Goal: Check status: Check status

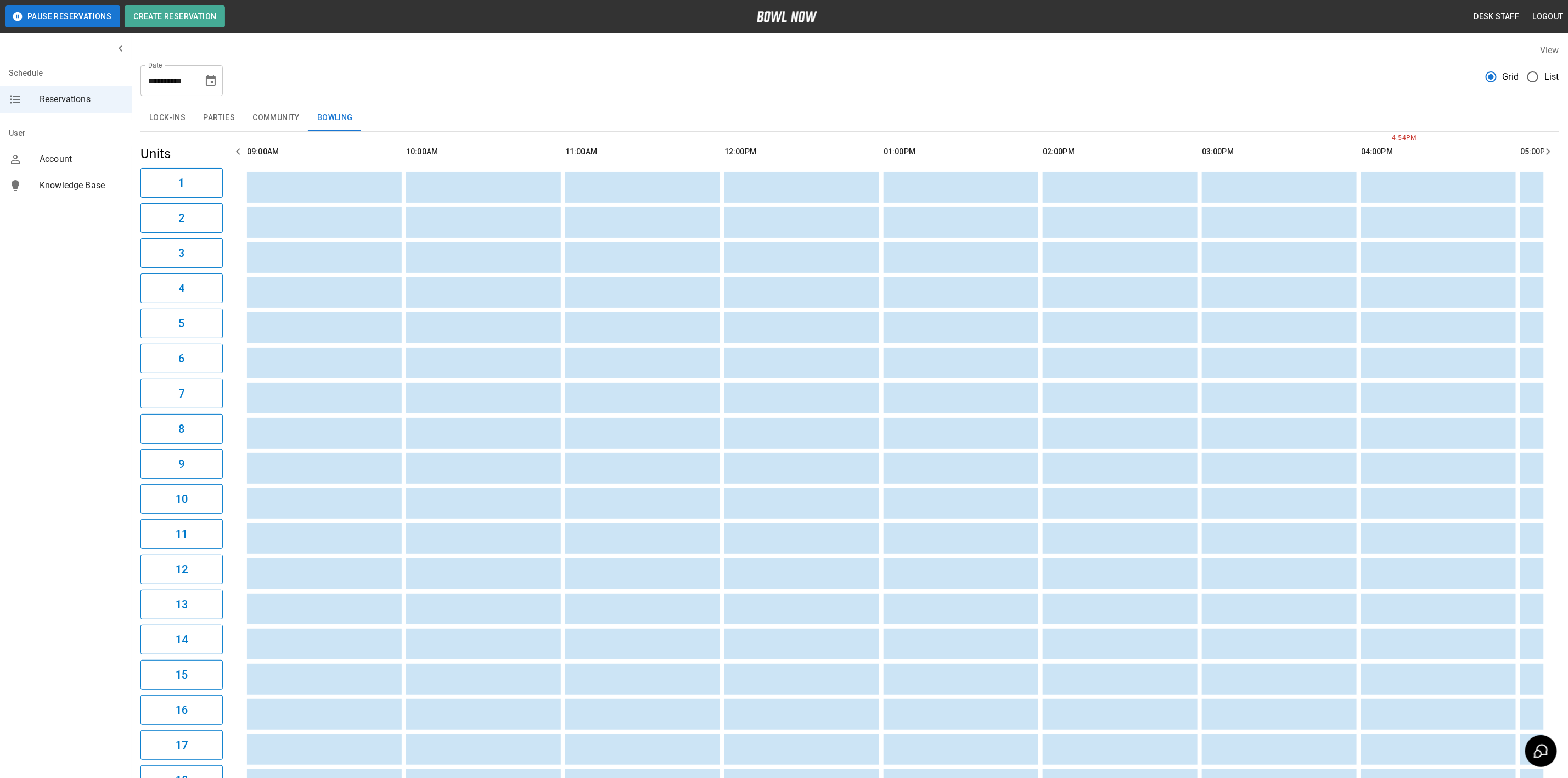
scroll to position [0, 1114]
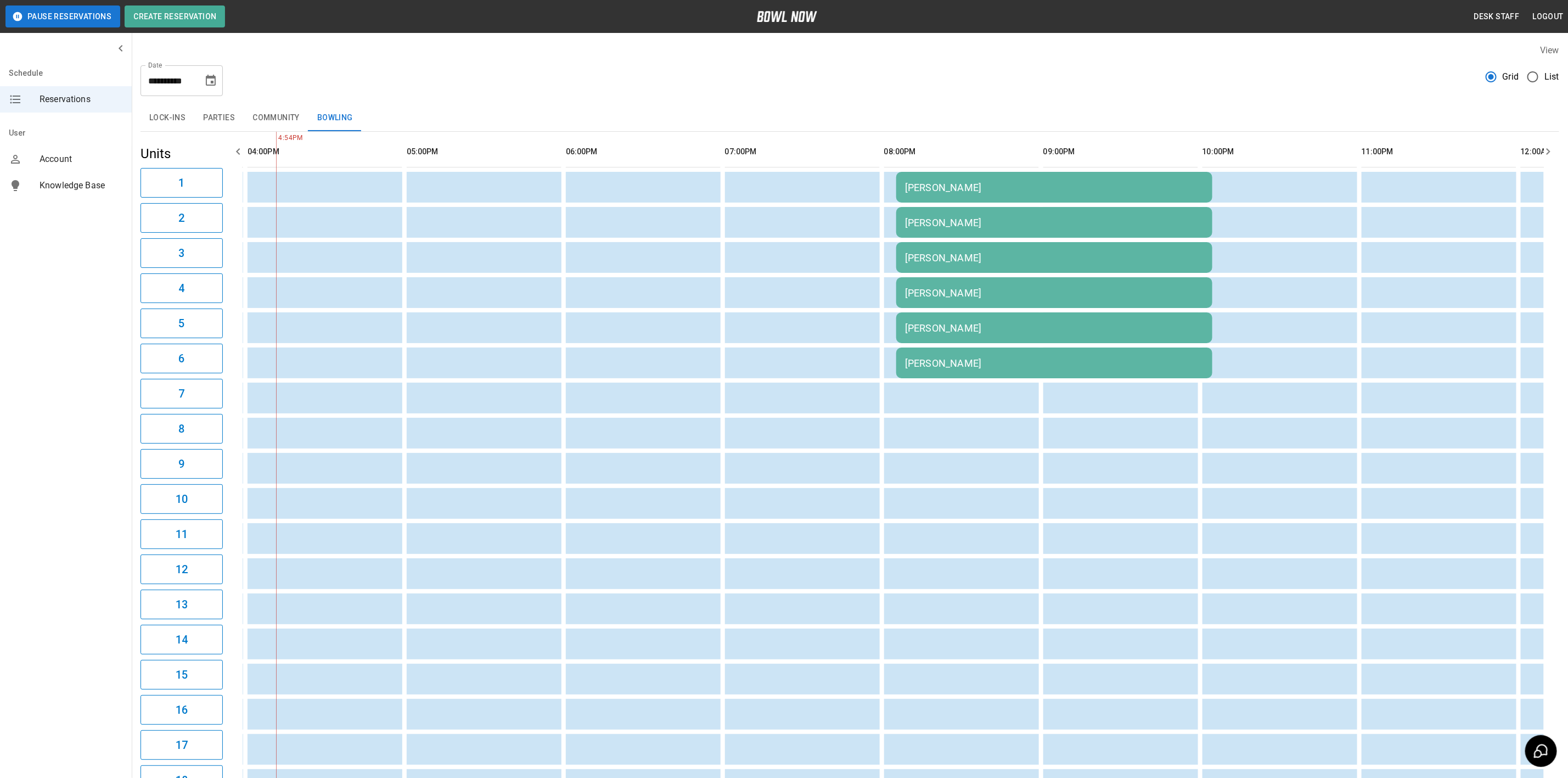
click at [206, 74] on icon "Choose date, selected date is Oct 10, 2025" at bounding box center [210, 81] width 13 height 13
click at [211, 158] on button "3" at bounding box center [212, 159] width 19 height 19
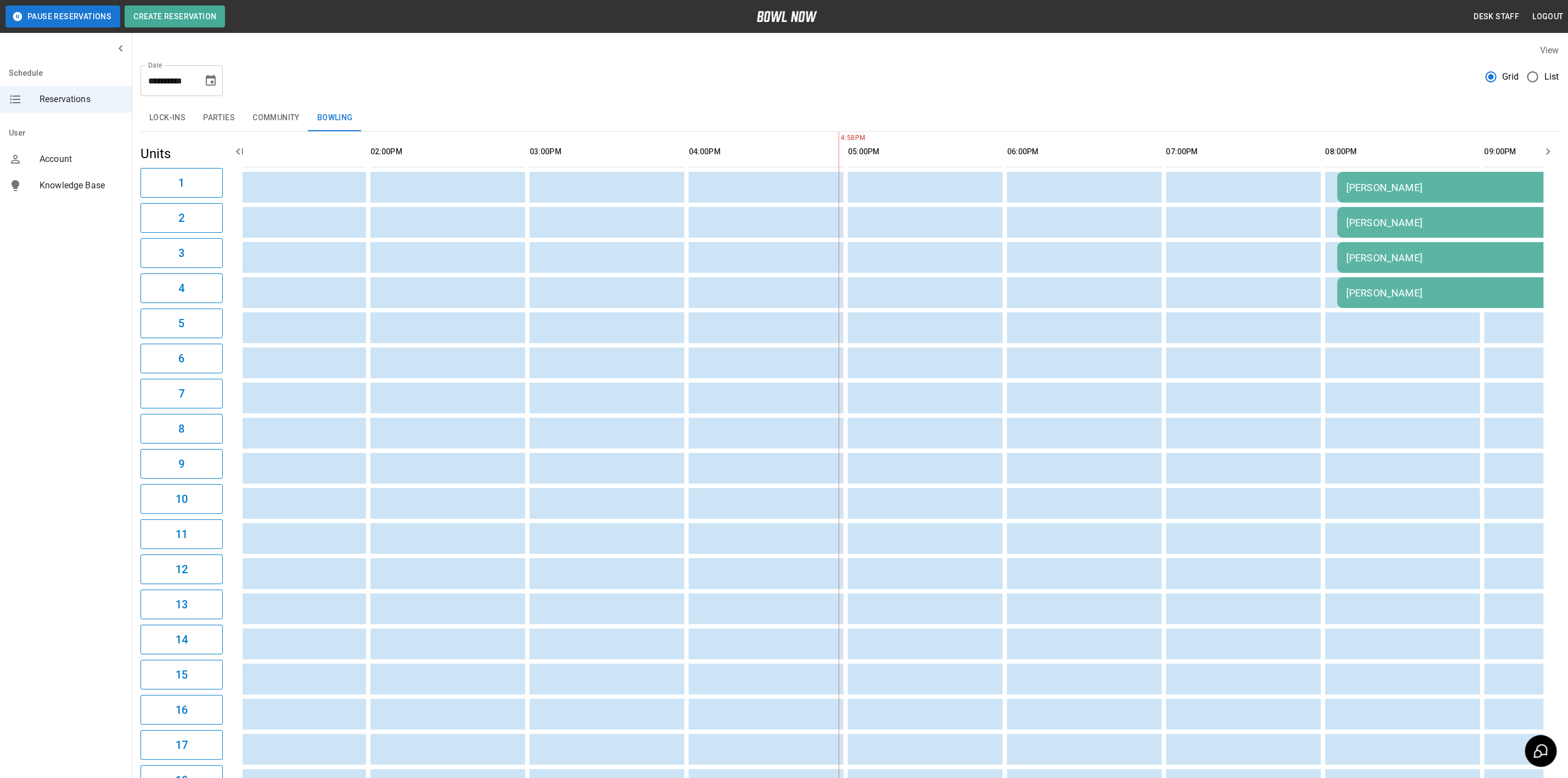
scroll to position [0, 0]
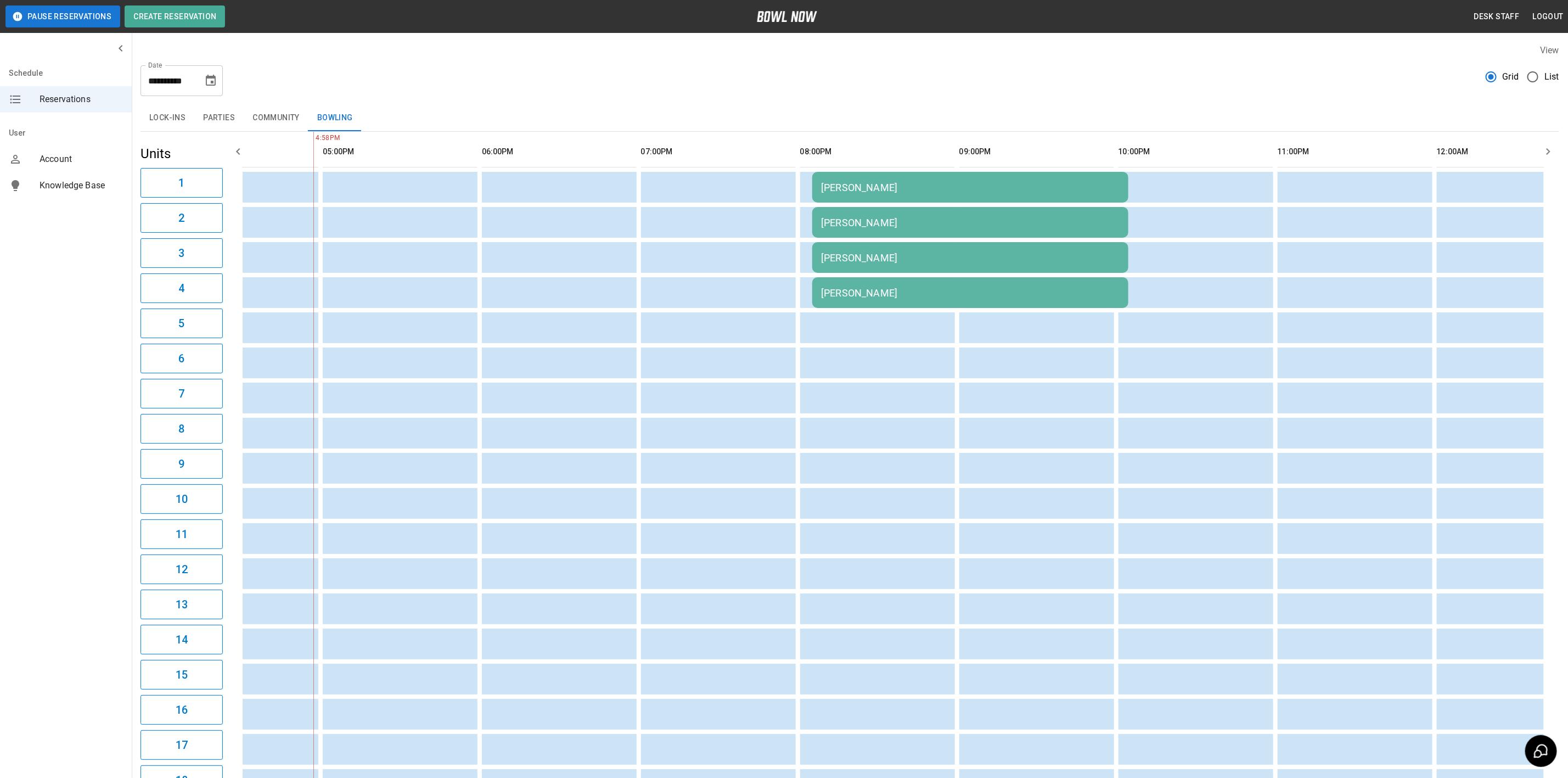
click at [209, 79] on icon "Choose date, selected date is Oct 3, 2025" at bounding box center [210, 81] width 13 height 13
click at [189, 158] on button "2" at bounding box center [190, 159] width 19 height 19
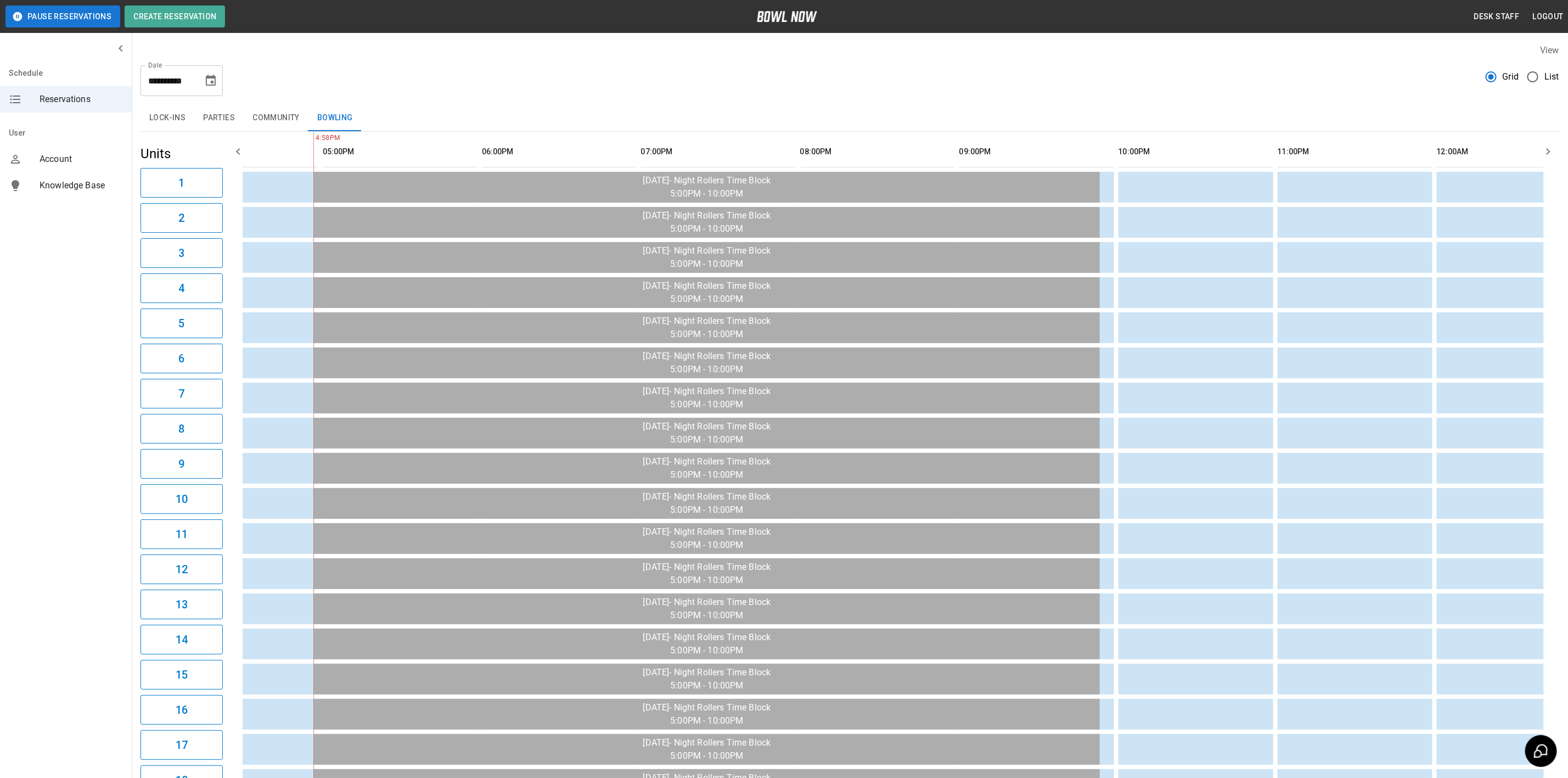
click at [208, 78] on icon "Choose date, selected date is Oct 2, 2025" at bounding box center [210, 80] width 10 height 11
click at [211, 158] on button "3" at bounding box center [212, 159] width 19 height 19
type input "**********"
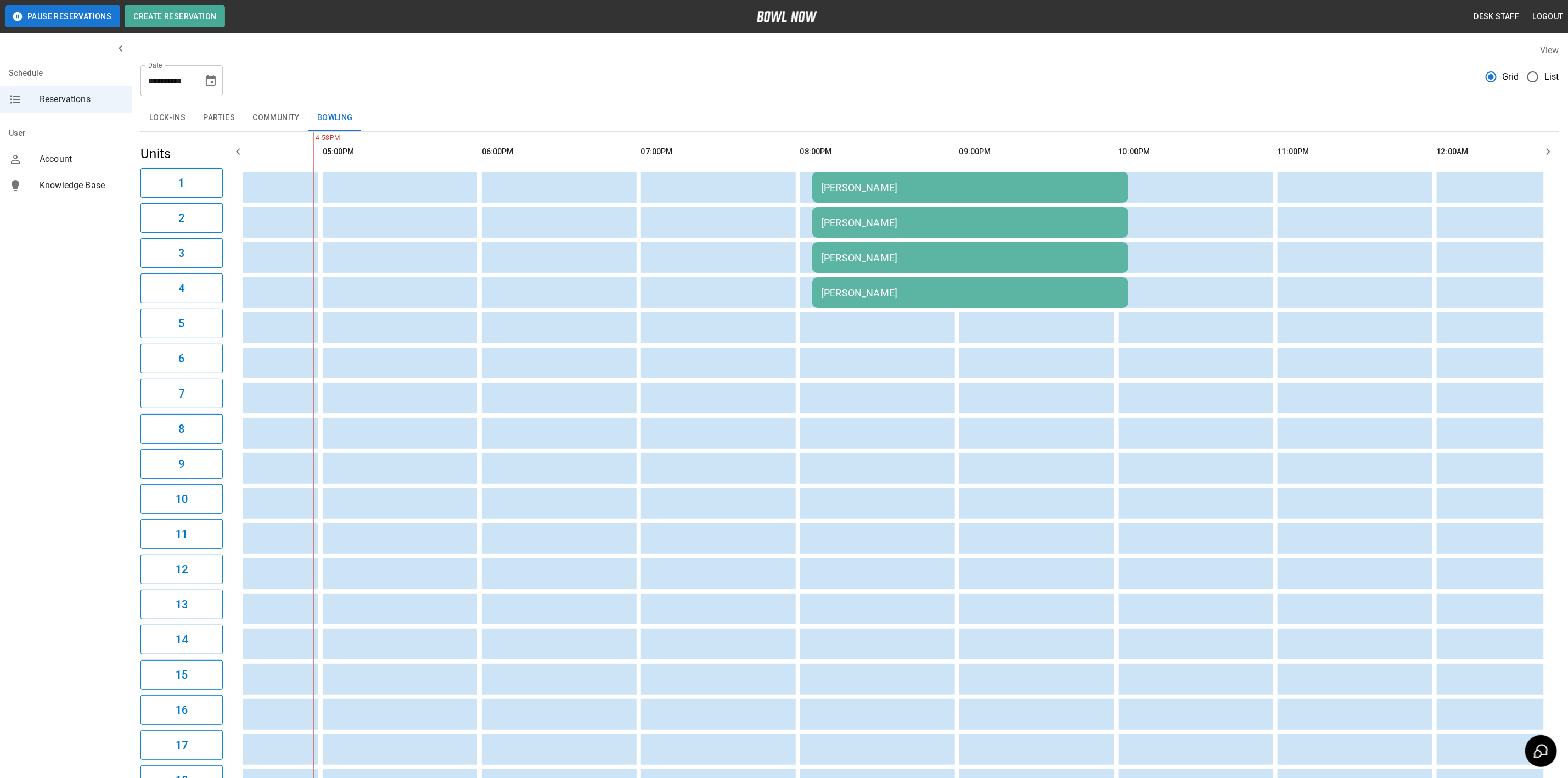
click at [230, 108] on button "Parties" at bounding box center [218, 118] width 49 height 27
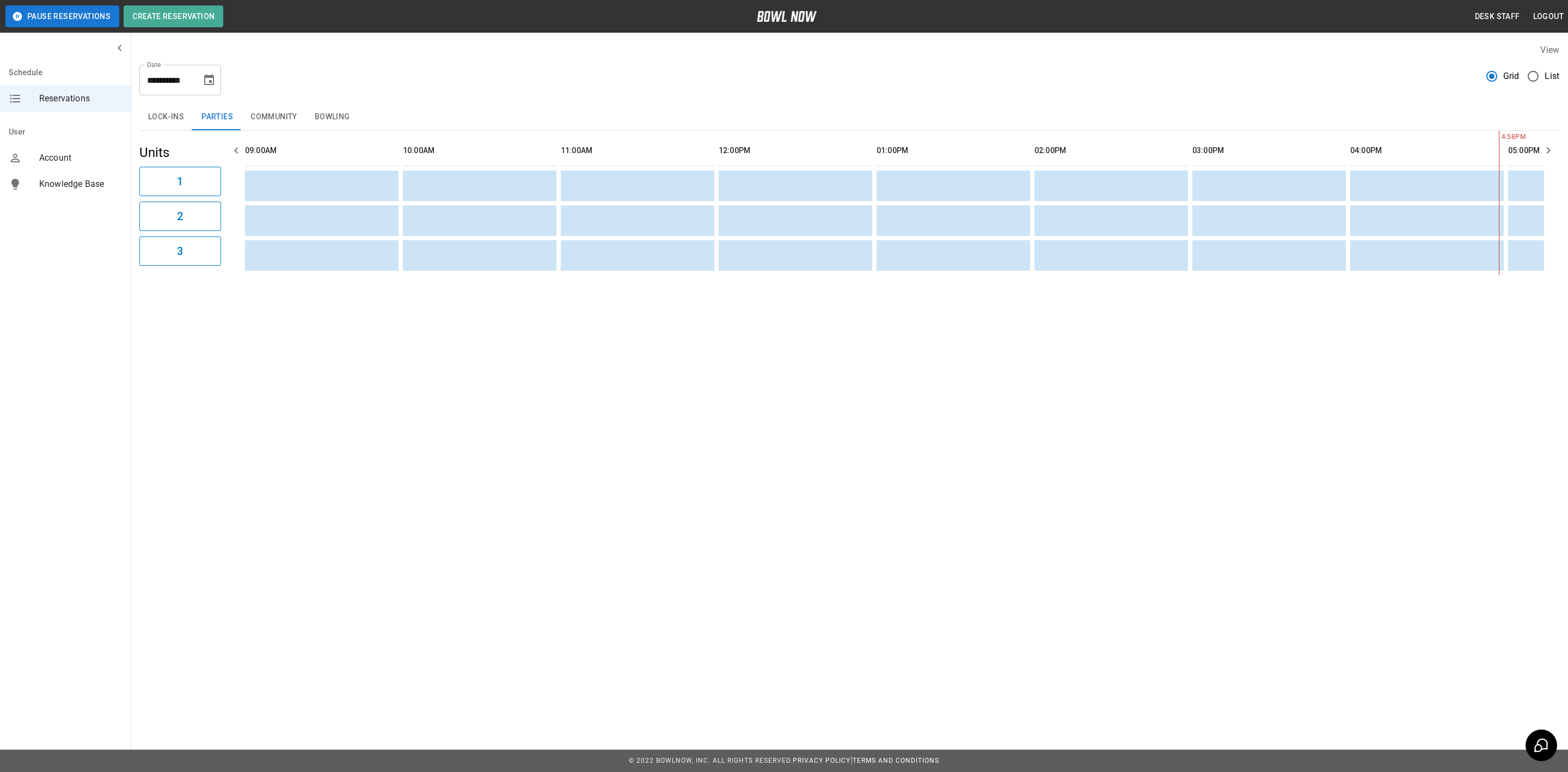
click at [270, 120] on button "Community" at bounding box center [274, 117] width 64 height 26
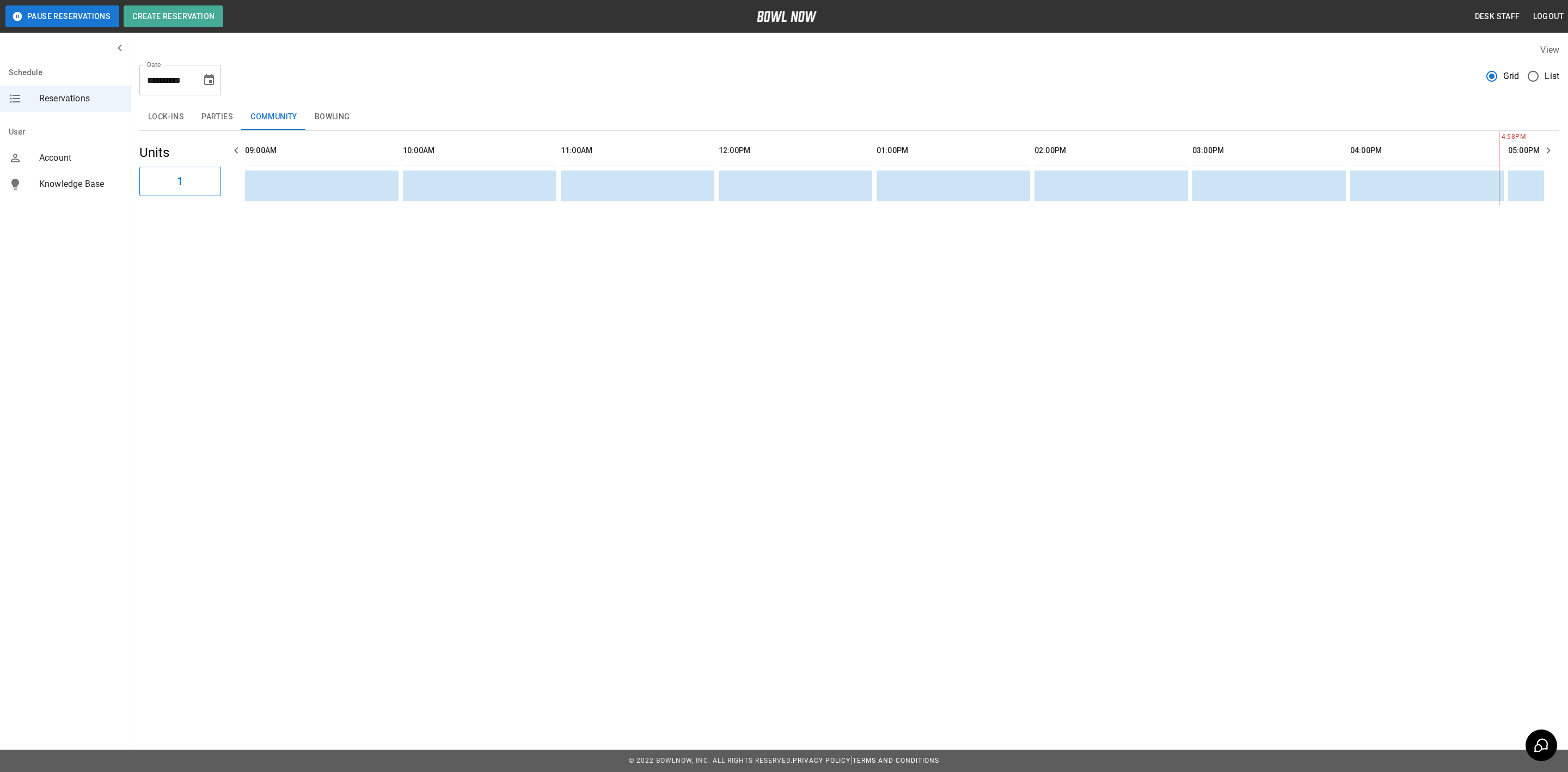
click at [153, 116] on button "Lock-ins" at bounding box center [166, 117] width 54 height 26
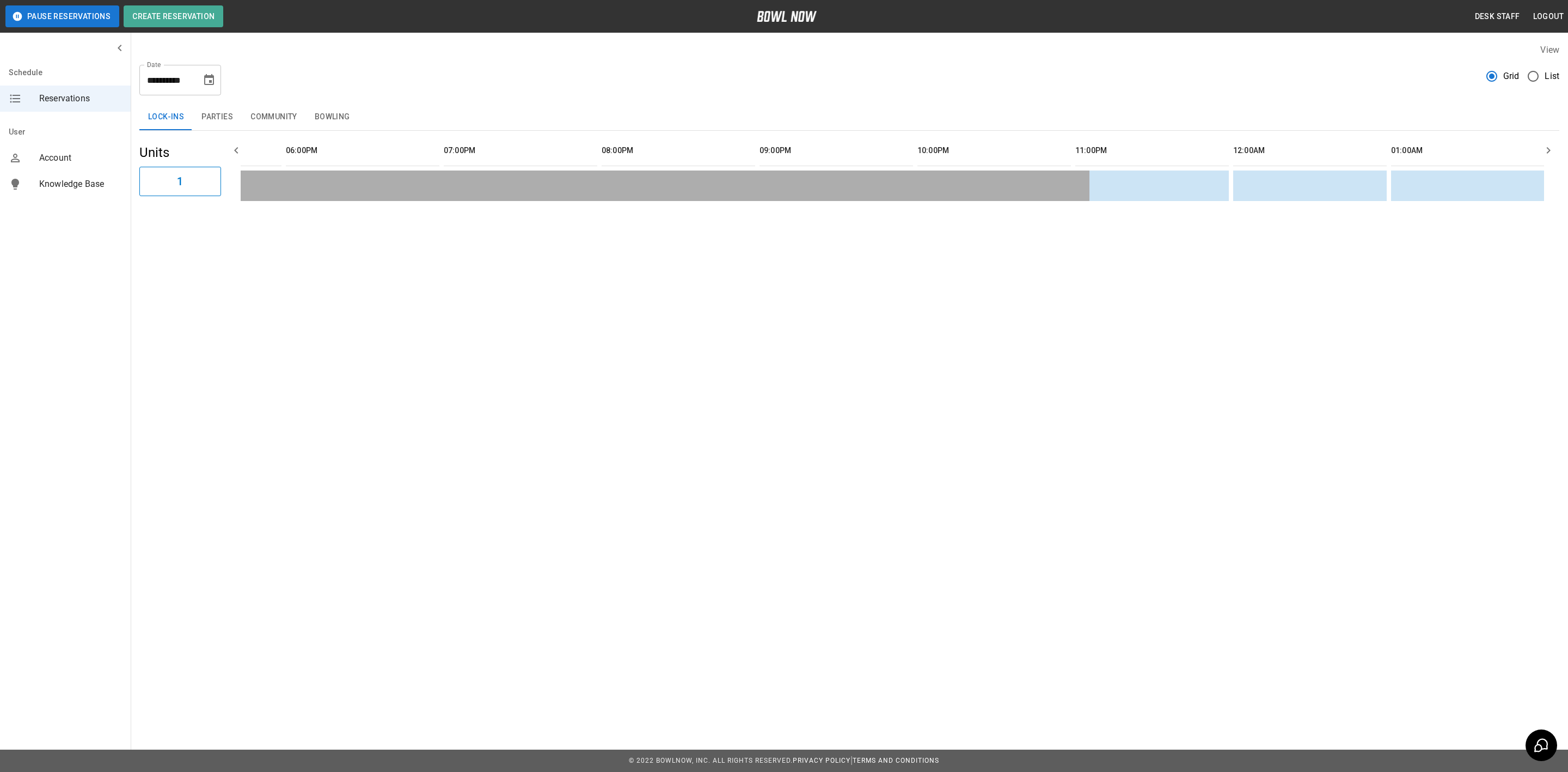
click at [337, 115] on button "Bowling" at bounding box center [332, 117] width 53 height 26
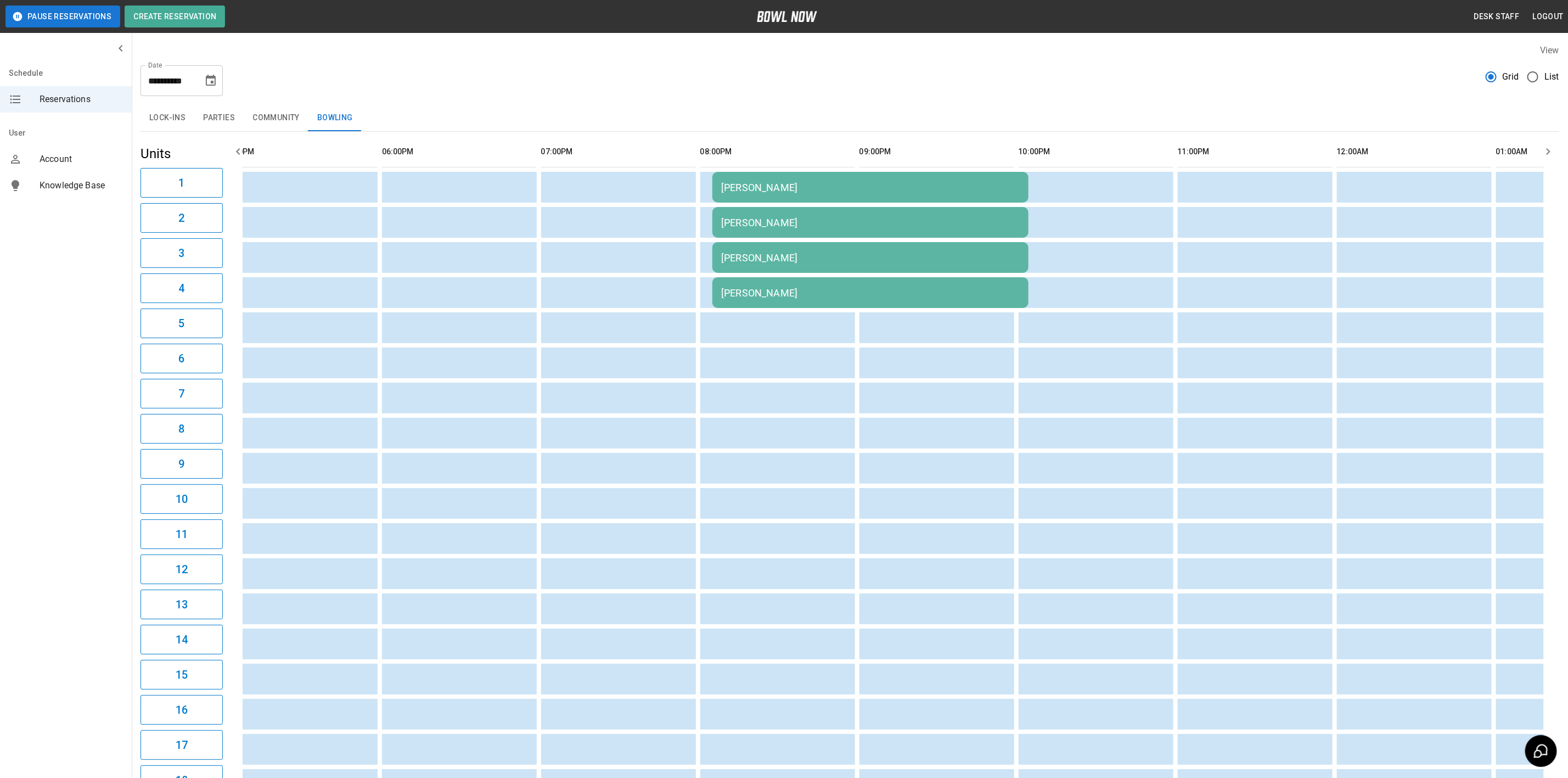
click at [731, 267] on td "[PERSON_NAME]" at bounding box center [870, 257] width 316 height 31
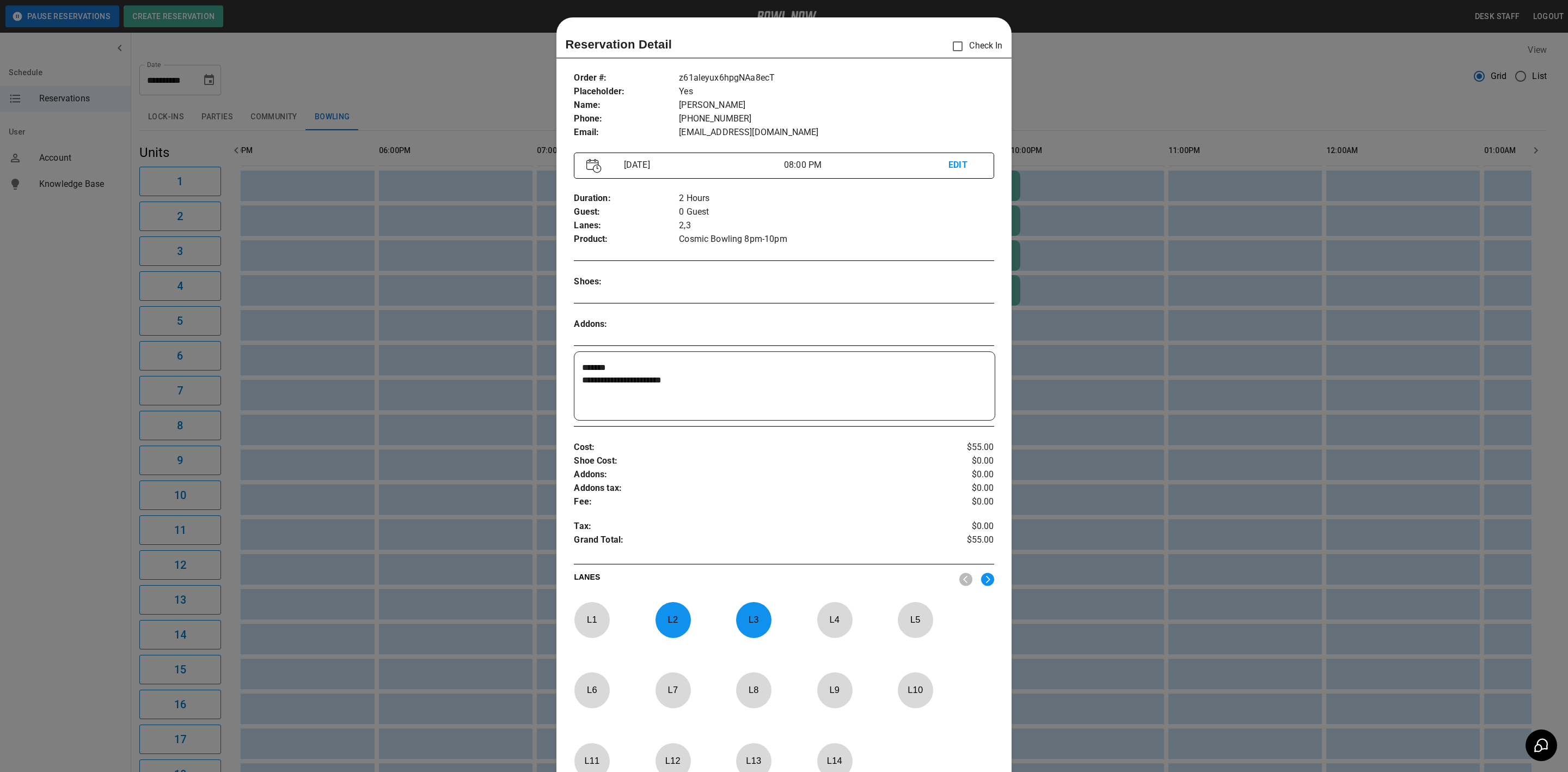
click at [1154, 386] on div at bounding box center [784, 386] width 1568 height 772
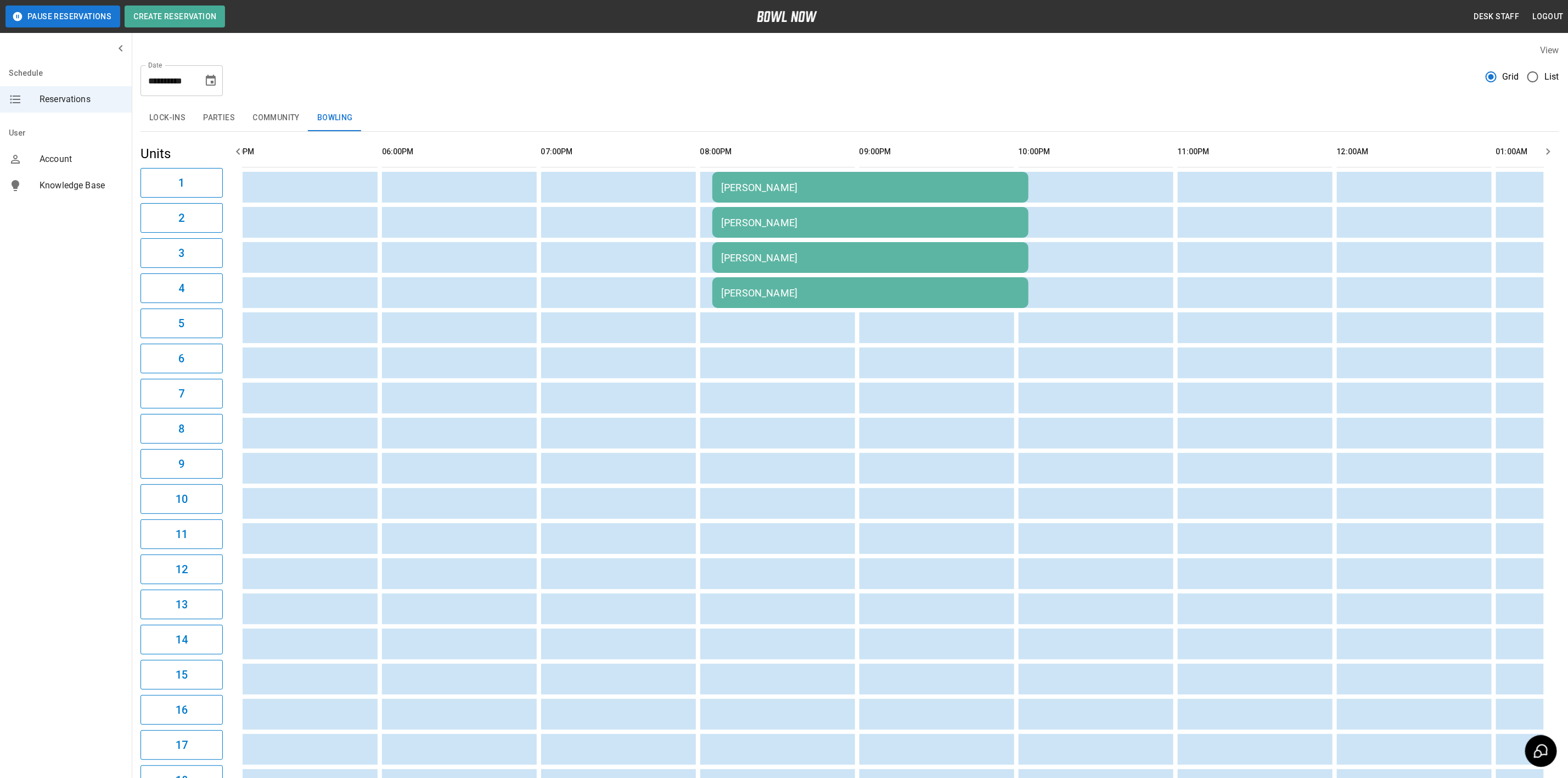
click at [739, 290] on div "[PERSON_NAME]" at bounding box center [870, 293] width 298 height 11
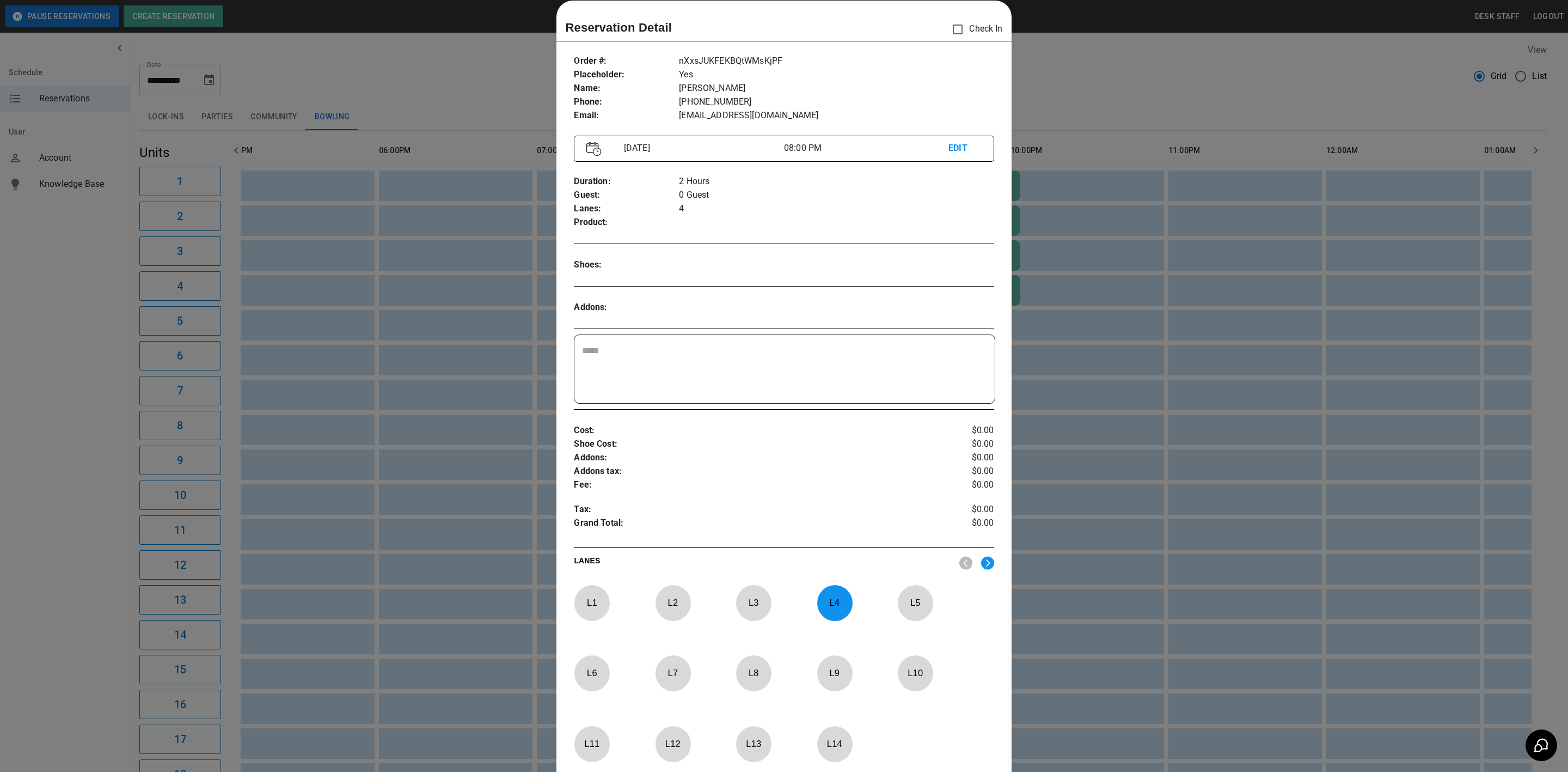
click at [1107, 331] on div at bounding box center [784, 386] width 1568 height 772
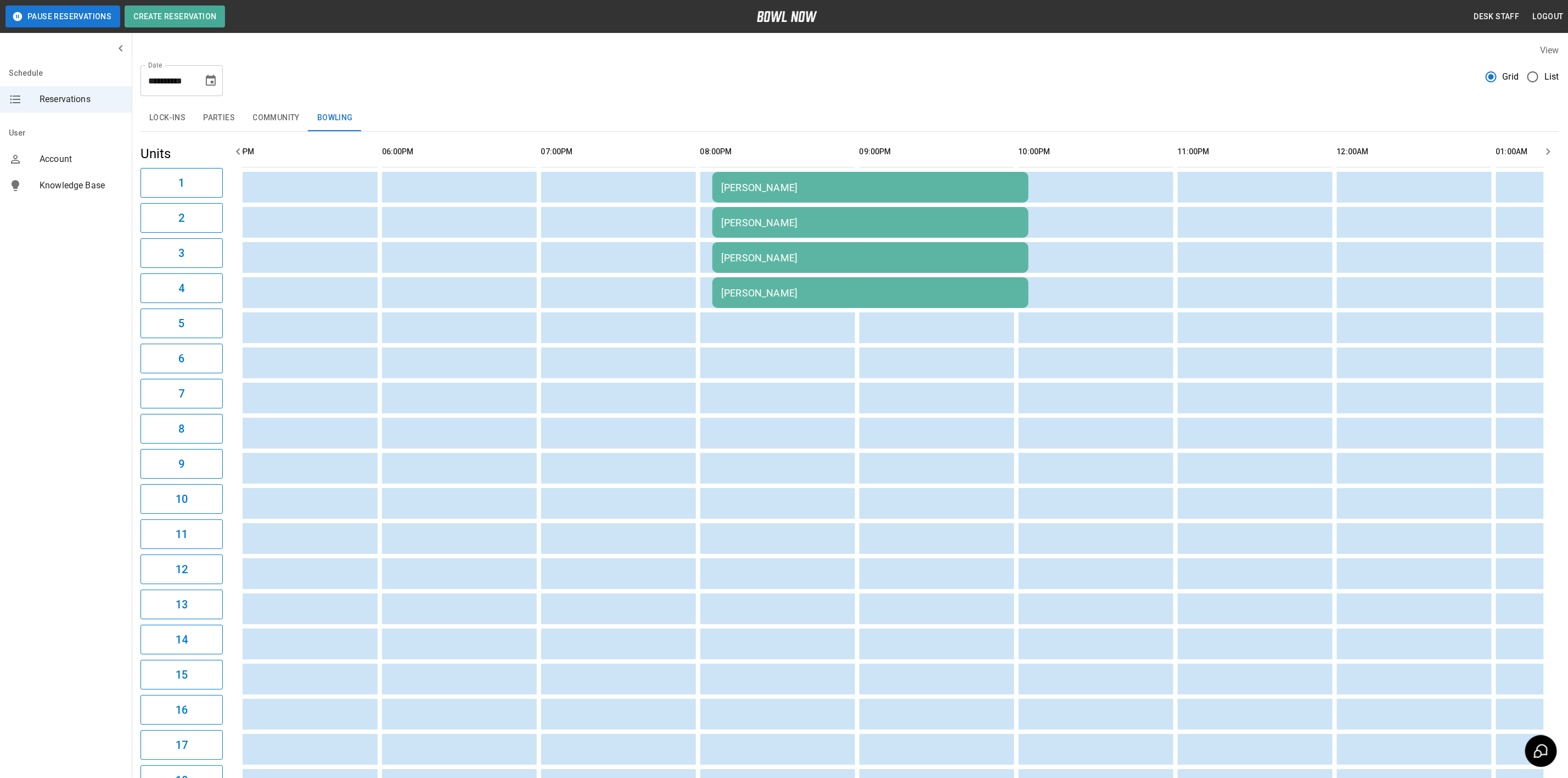
click at [880, 269] on td "[PERSON_NAME]" at bounding box center [870, 257] width 316 height 31
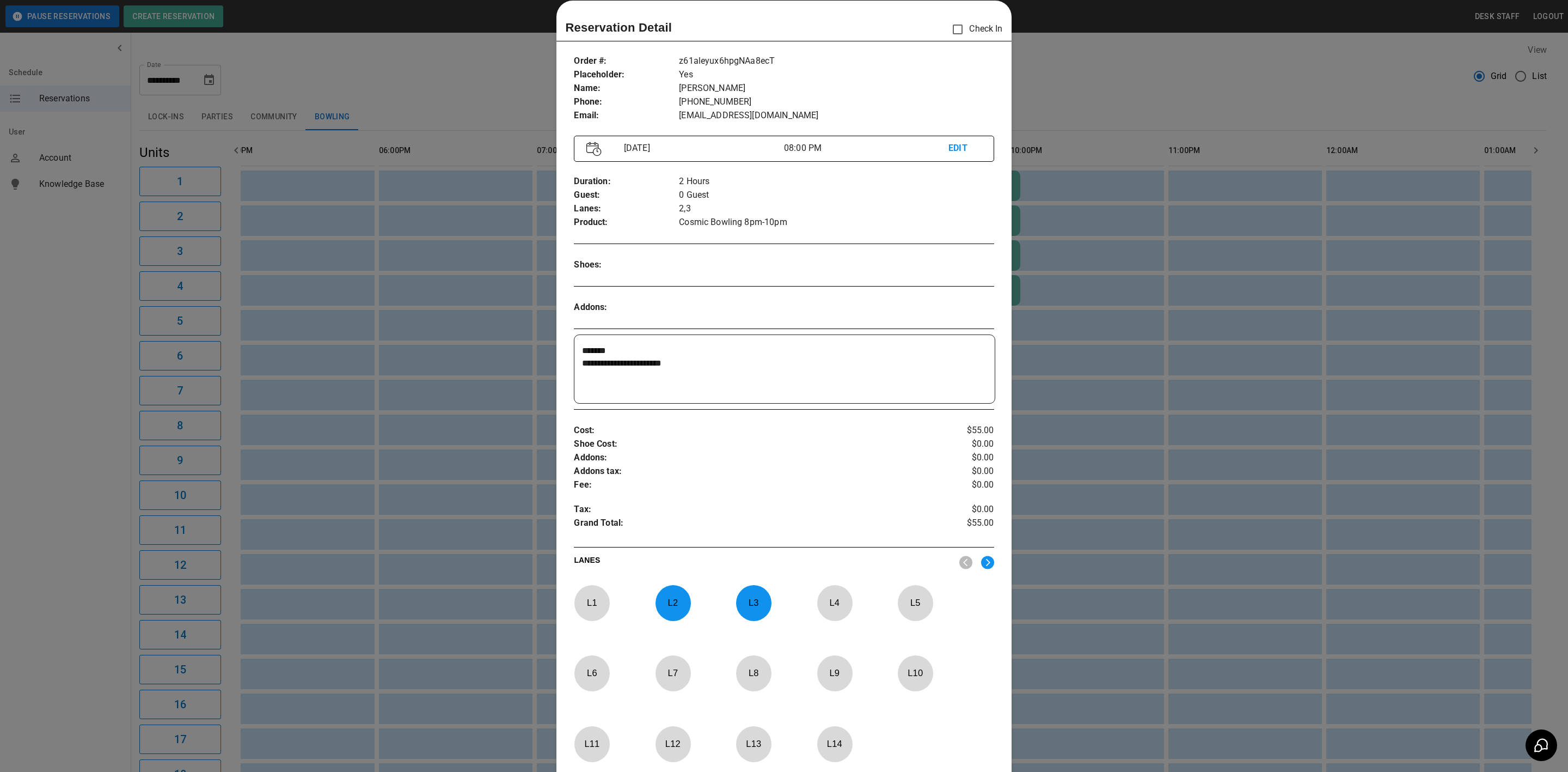
click at [1208, 270] on div at bounding box center [784, 386] width 1568 height 772
